Goal: Task Accomplishment & Management: Use online tool/utility

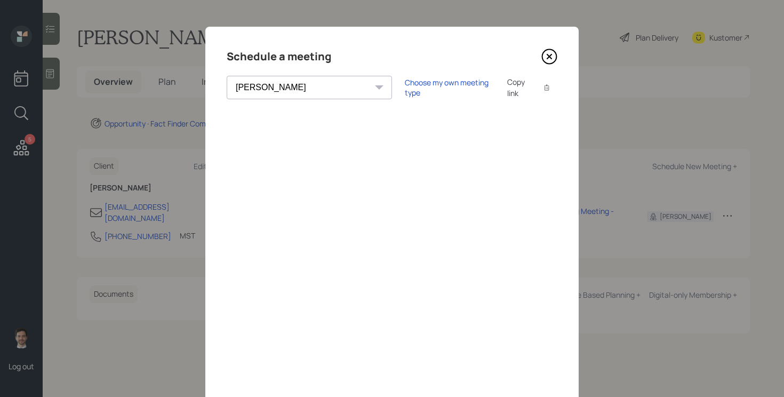
select select "ef6b64e1-8f62-4a74-b865-a7df4b35b836"
click at [549, 62] on icon at bounding box center [549, 57] width 16 height 16
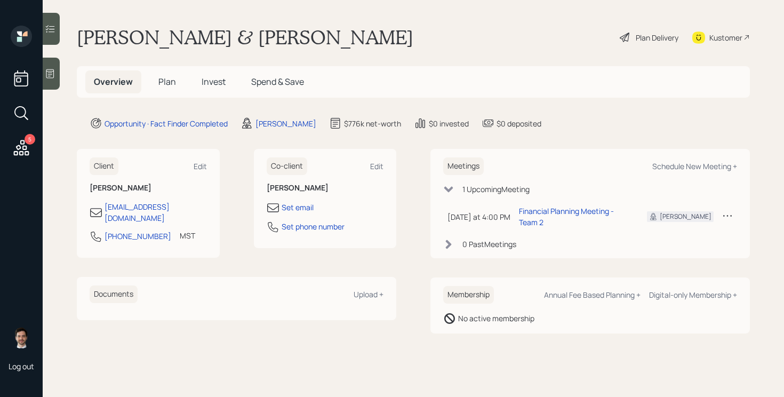
click at [178, 79] on h5 "Plan" at bounding box center [167, 81] width 35 height 23
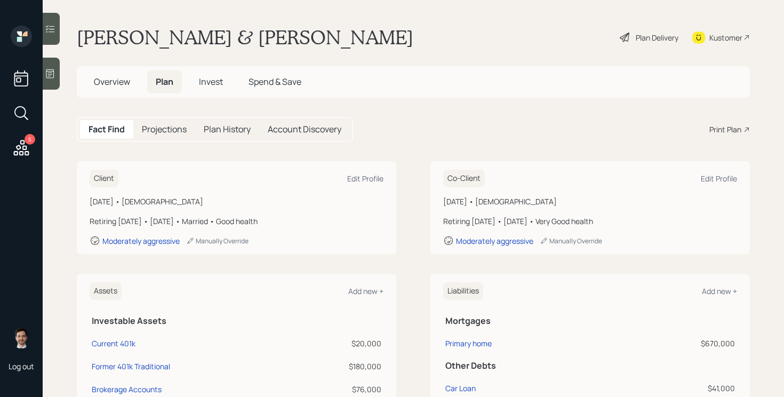
click at [722, 125] on div "Print Plan" at bounding box center [725, 129] width 32 height 11
